Goal: Find specific page/section

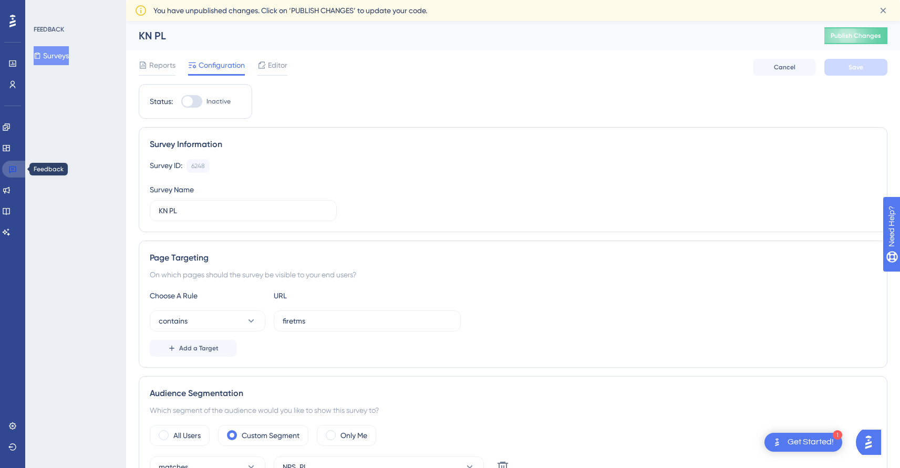
click at [17, 163] on link at bounding box center [14, 169] width 25 height 17
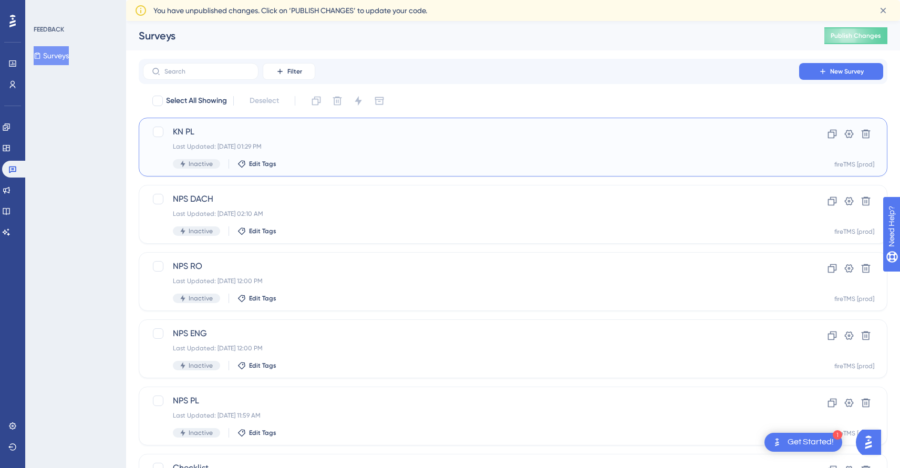
click at [321, 132] on span "KN PL" at bounding box center [471, 132] width 596 height 13
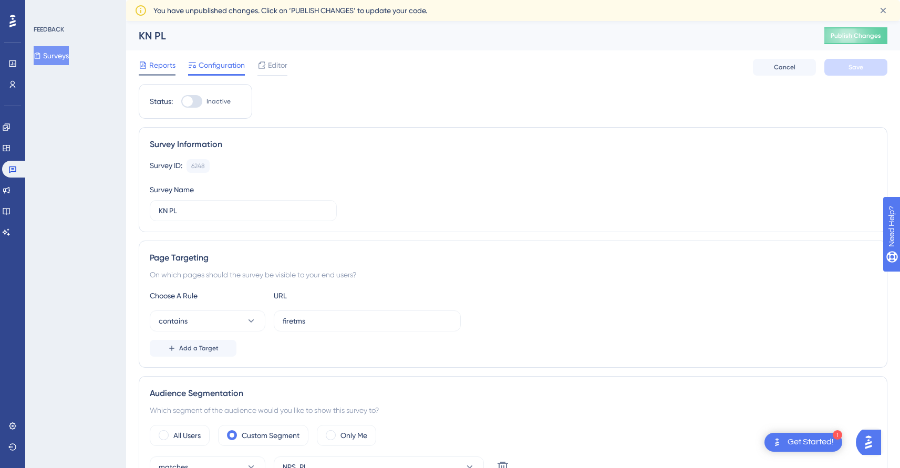
click at [144, 66] on icon at bounding box center [143, 64] width 6 height 7
